Goal: Task Accomplishment & Management: Manage account settings

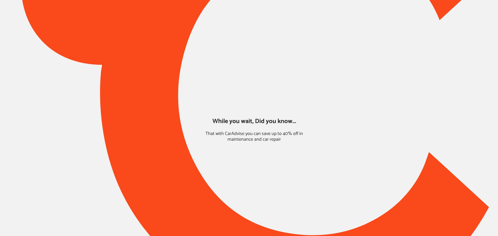
type input "*****"
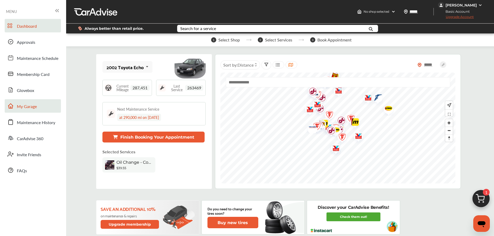
click at [21, 111] on link "My Garage" at bounding box center [33, 105] width 56 height 13
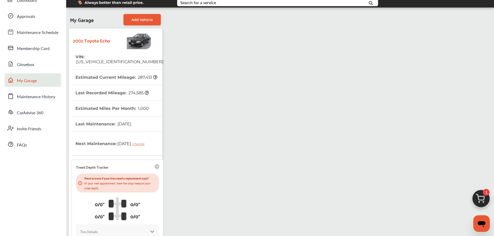
scroll to position [91, 0]
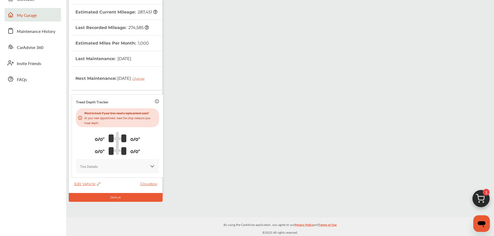
click at [88, 184] on span "Edit Vehicle" at bounding box center [87, 184] width 26 height 5
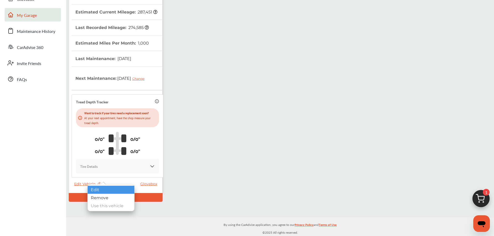
click at [95, 189] on div "Edit" at bounding box center [111, 190] width 47 height 8
select select "**"
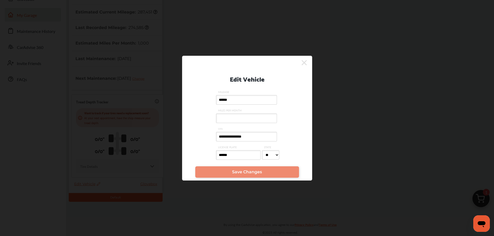
drag, startPoint x: 256, startPoint y: 135, endPoint x: 129, endPoint y: 136, distance: 127.3
click at [129, 136] on div "**********" at bounding box center [247, 118] width 494 height 236
click at [306, 61] on icon at bounding box center [303, 63] width 5 height 8
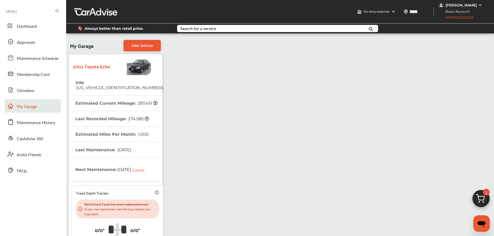
click at [5, 17] on ul "Dashboard Approvals Maintenance Schedule Membership Card Glovebox My Garage Mai…" at bounding box center [33, 166] width 61 height 301
click at [30, 28] on span "Dashboard" at bounding box center [27, 26] width 20 height 7
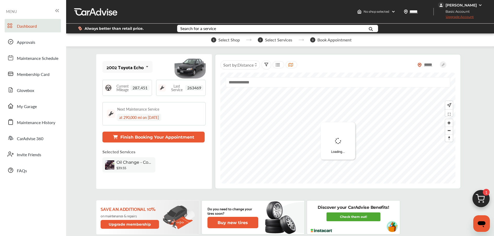
click at [479, 199] on img at bounding box center [480, 200] width 25 height 25
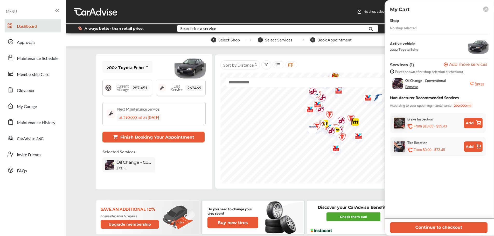
click at [486, 10] on icon at bounding box center [485, 9] width 3 height 3
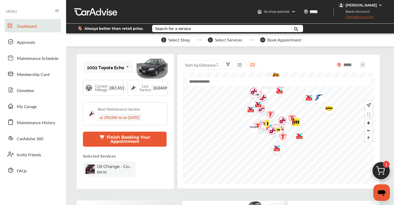
click at [371, 6] on div "[PERSON_NAME]" at bounding box center [361, 5] width 31 height 5
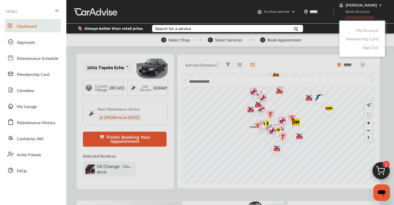
click at [365, 40] on link "Membership Card" at bounding box center [362, 39] width 33 height 6
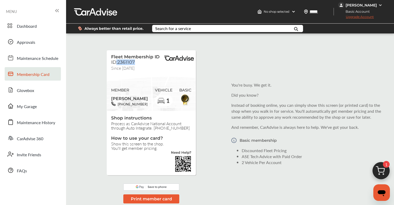
drag, startPoint x: 135, startPoint y: 65, endPoint x: 115, endPoint y: 66, distance: 20.2
click at [115, 66] on div "Fleet Membership ID ID:2361107 Since [DATE]" at bounding box center [135, 61] width 48 height 15
click at [20, 26] on span "Dashboard" at bounding box center [27, 26] width 20 height 7
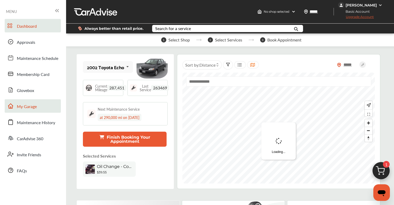
click at [32, 110] on span "My Garage" at bounding box center [27, 106] width 20 height 7
